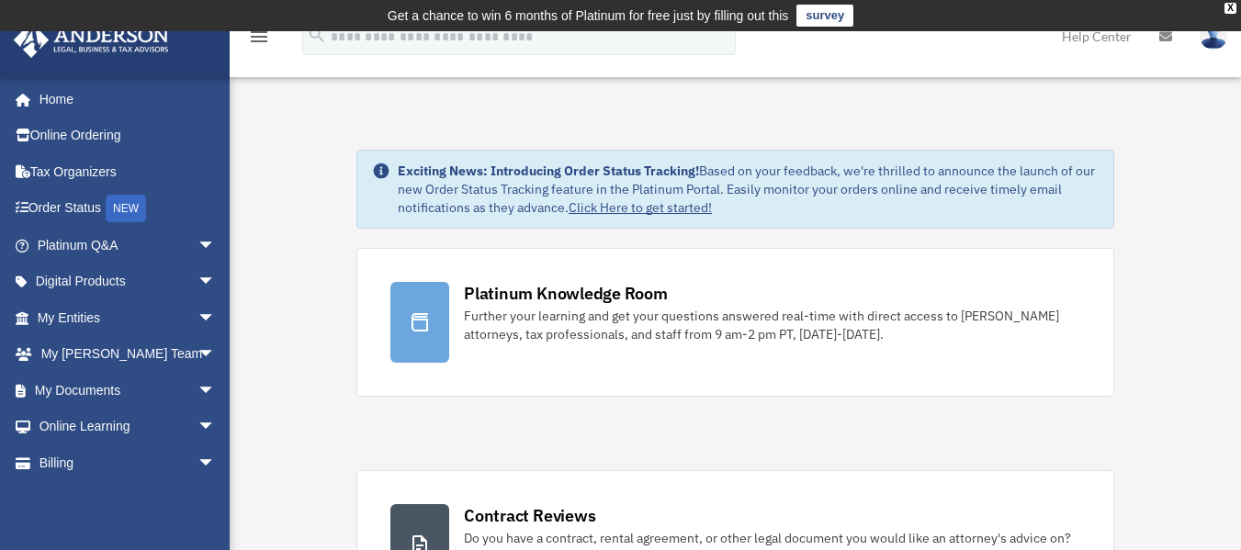
click at [1223, 8] on td "Get a chance to win 6 months of Platinum for free just by filling out this surv…" at bounding box center [620, 15] width 1241 height 31
click at [1228, 8] on div "X" at bounding box center [1230, 8] width 12 height 11
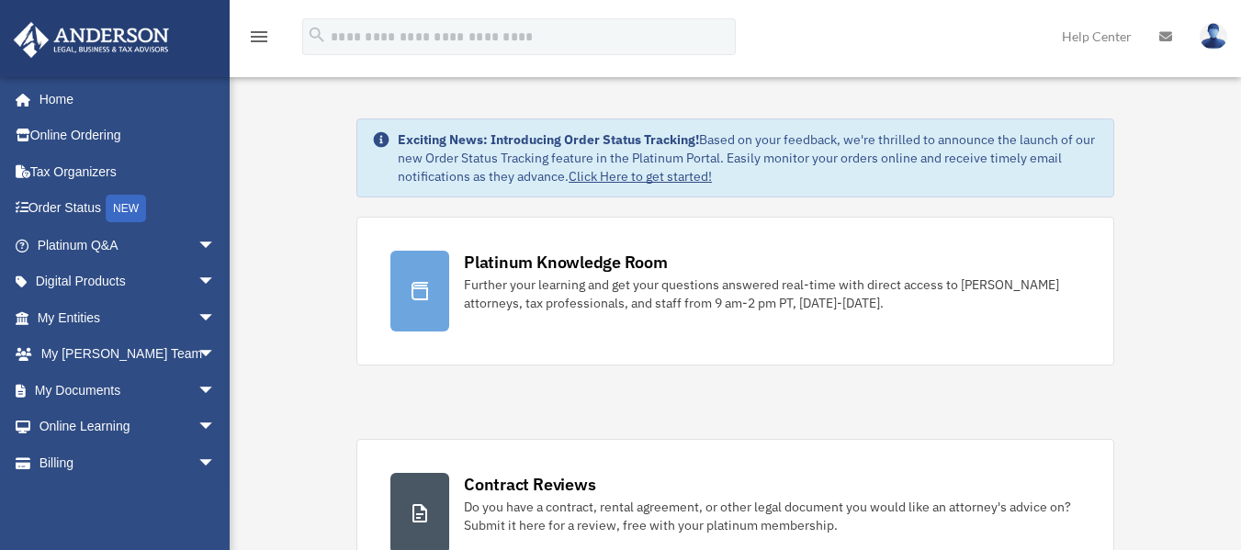
click at [253, 43] on icon "menu" at bounding box center [259, 37] width 22 height 22
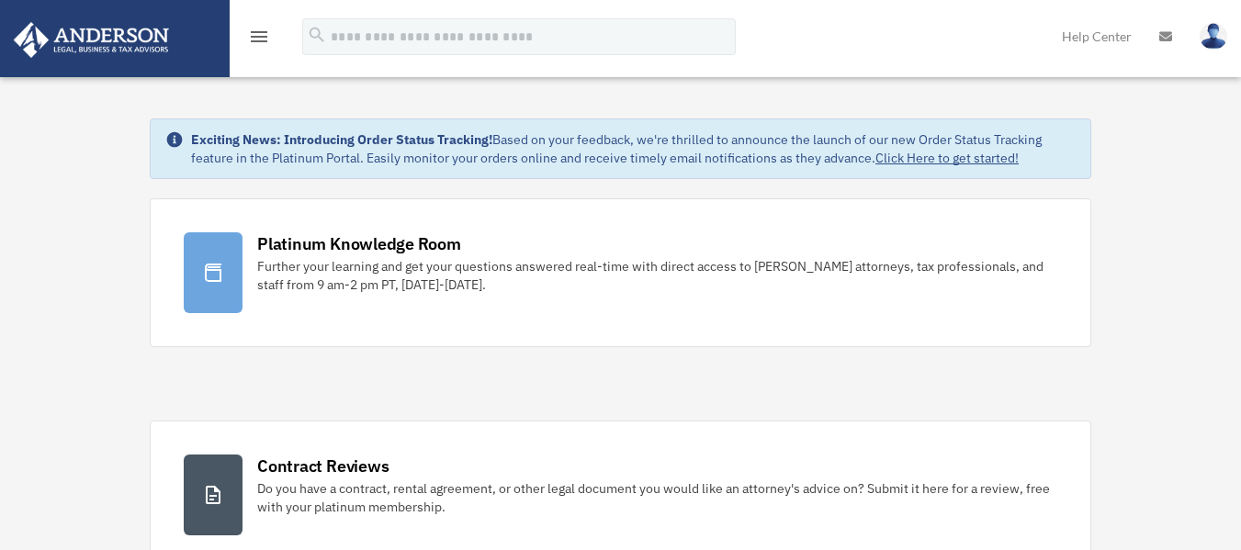
click at [253, 43] on icon "menu" at bounding box center [259, 37] width 22 height 22
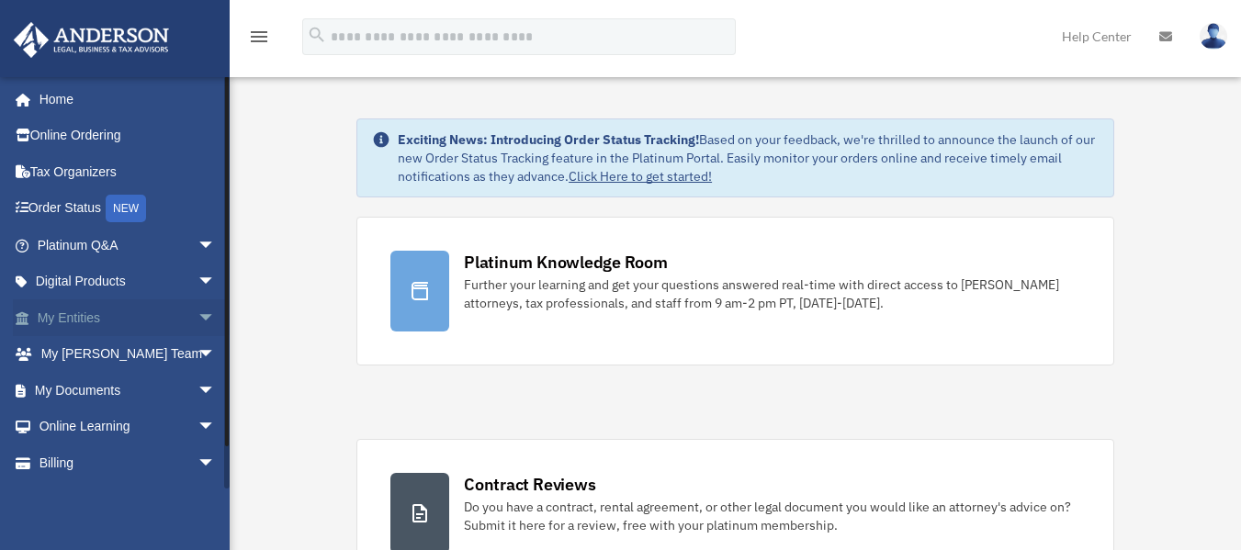
click at [197, 315] on span "arrow_drop_down" at bounding box center [215, 318] width 37 height 38
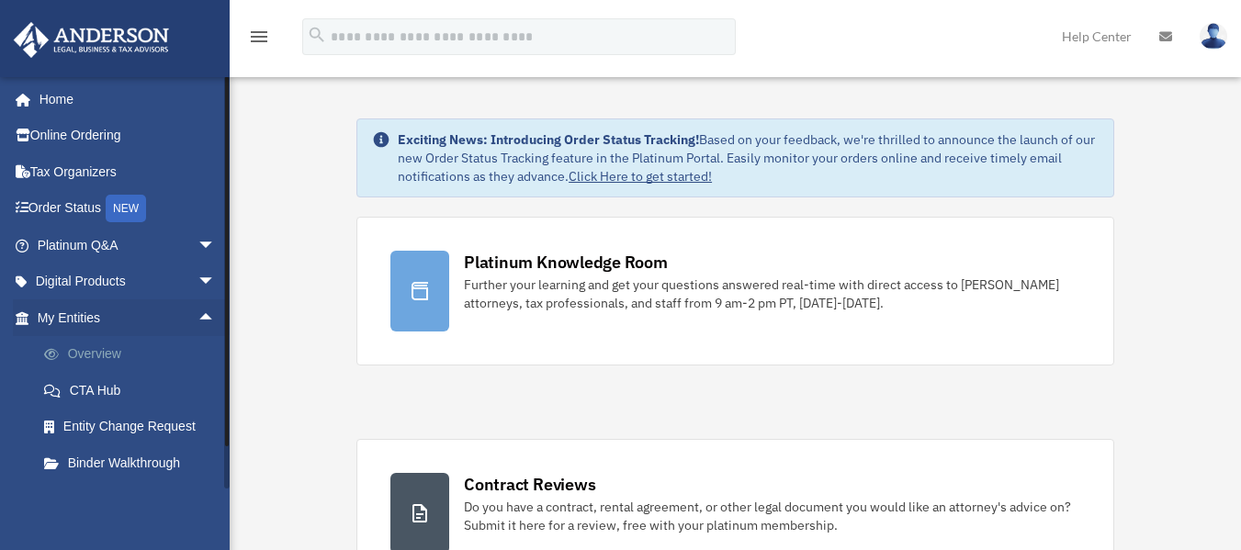
click at [109, 357] on link "Overview" at bounding box center [135, 354] width 218 height 37
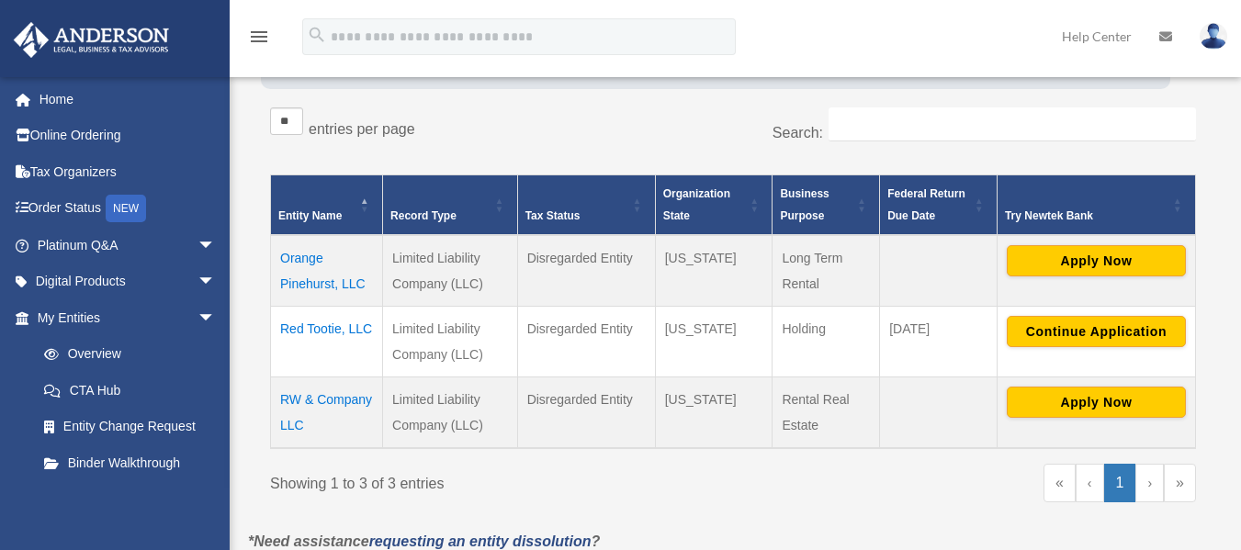
scroll to position [281, 0]
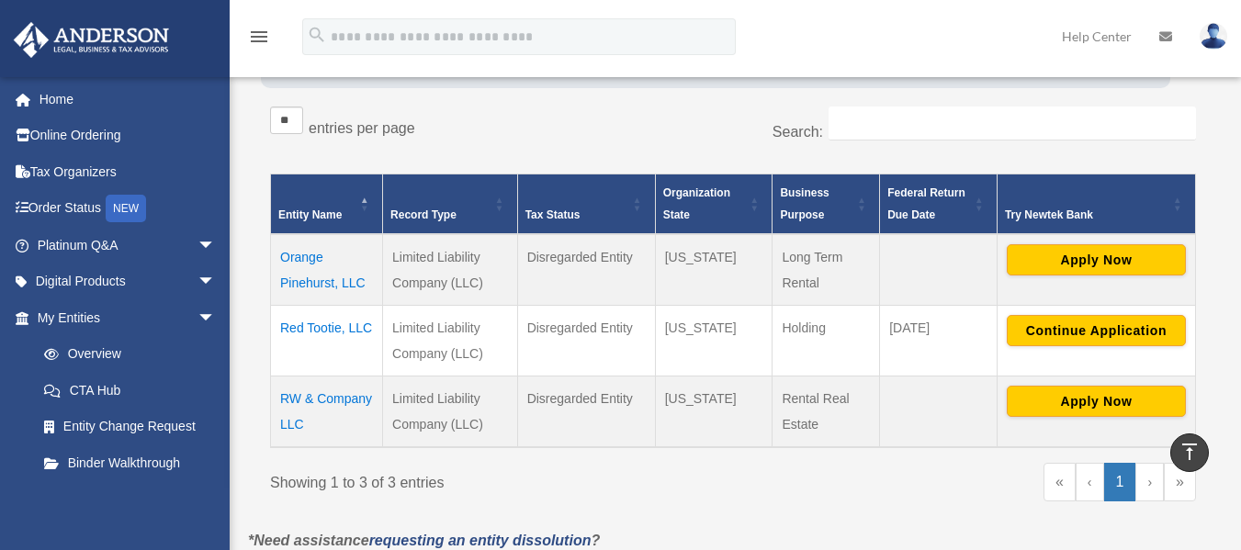
click at [317, 275] on td "Orange Pinehurst, LLC" at bounding box center [327, 270] width 112 height 72
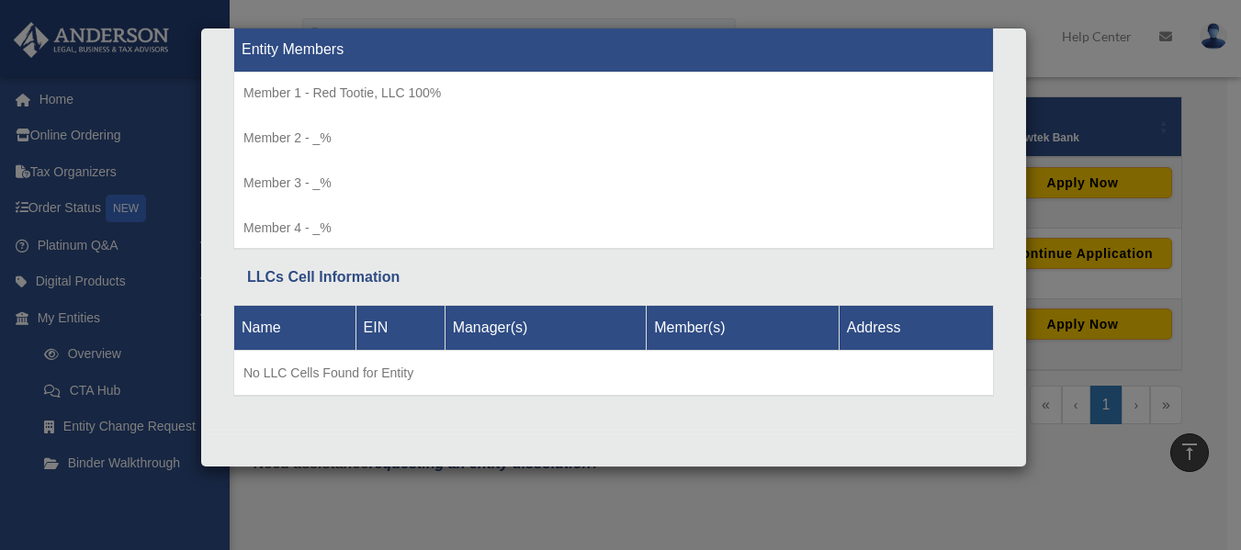
scroll to position [358, 0]
click at [1104, 208] on div "Details × Articles Sent Organizational Date" at bounding box center [620, 275] width 1241 height 550
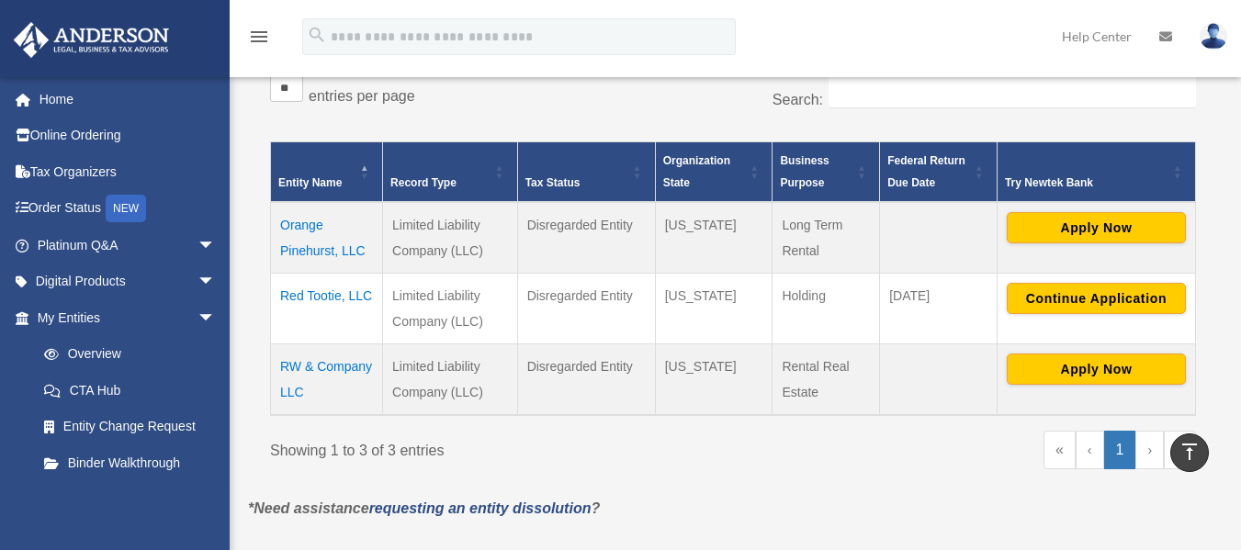
scroll to position [312, 0]
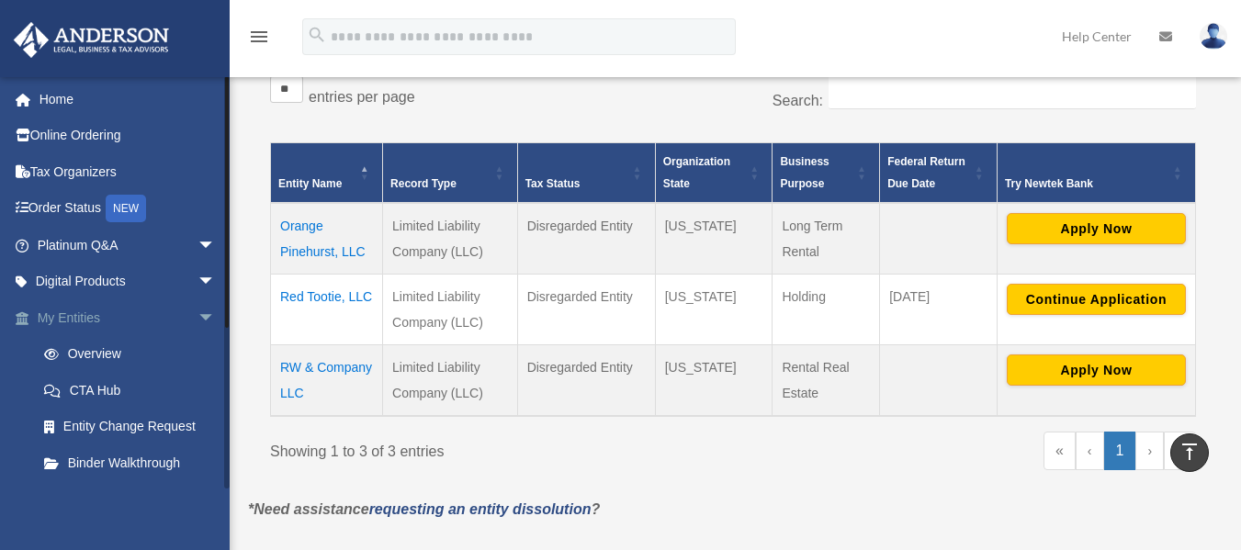
click at [197, 309] on span "arrow_drop_down" at bounding box center [215, 318] width 37 height 38
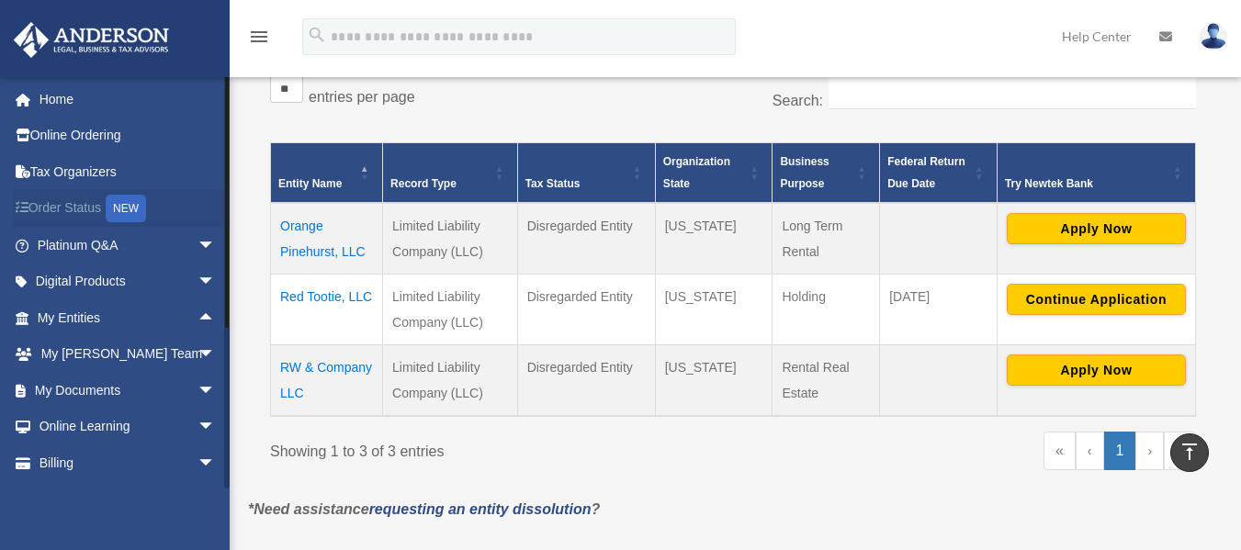
scroll to position [33, 0]
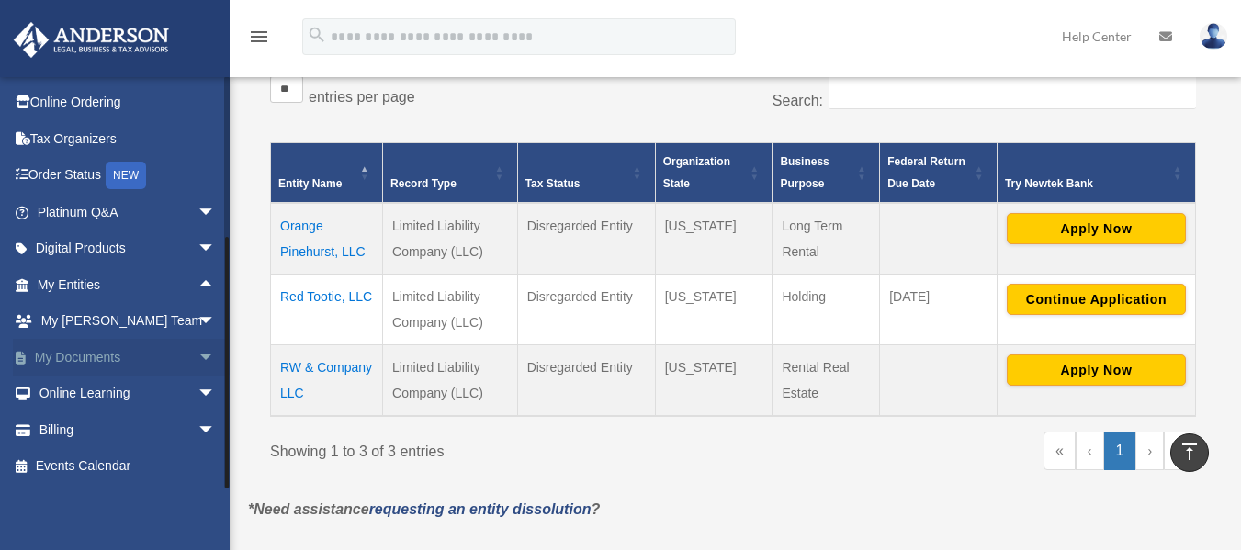
click at [197, 354] on span "arrow_drop_down" at bounding box center [215, 358] width 37 height 38
click at [134, 393] on link "Box" at bounding box center [135, 394] width 218 height 37
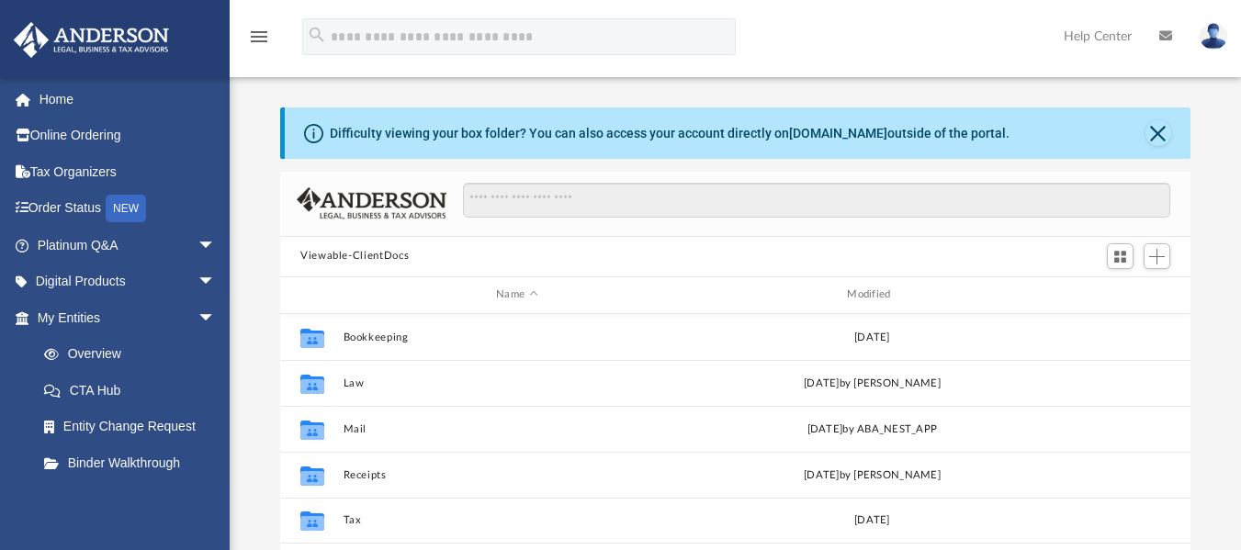
scroll to position [404, 896]
